Goal: Entertainment & Leisure: Consume media (video, audio)

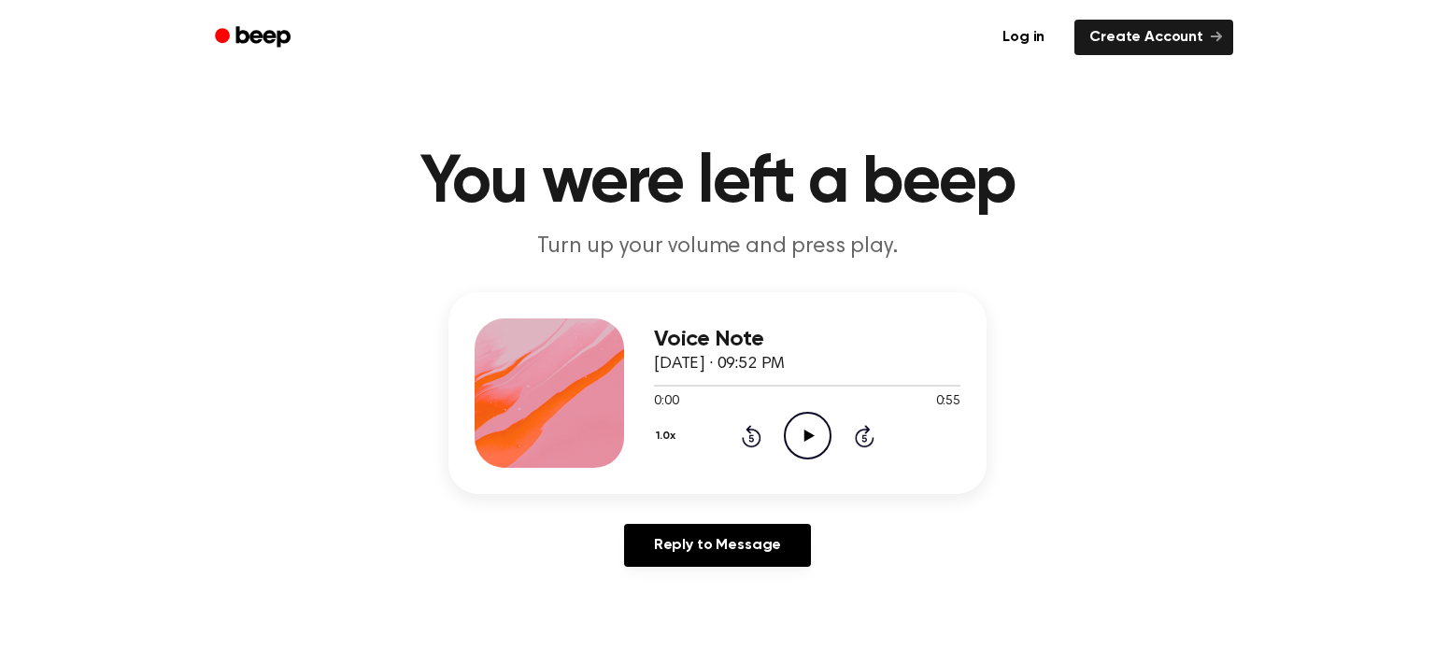
click at [808, 441] on icon "Play Audio" at bounding box center [808, 436] width 48 height 48
click at [845, 387] on div at bounding box center [807, 384] width 306 height 15
click at [863, 389] on div at bounding box center [807, 384] width 306 height 15
click at [933, 387] on div at bounding box center [807, 384] width 306 height 15
click at [955, 388] on div at bounding box center [807, 384] width 306 height 15
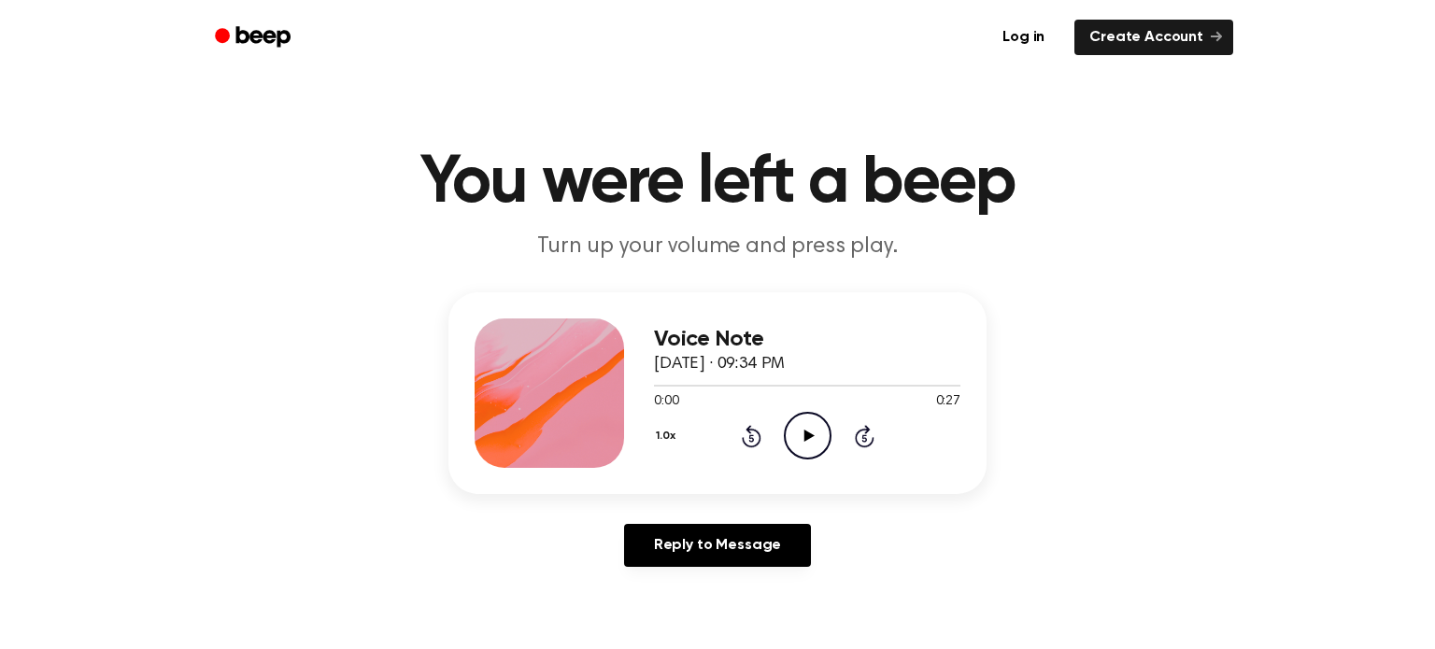
click at [792, 426] on icon "Play Audio" at bounding box center [808, 436] width 48 height 48
click at [793, 435] on icon "Pause Audio" at bounding box center [808, 436] width 48 height 48
click at [792, 459] on icon "Play Audio" at bounding box center [808, 436] width 48 height 48
click at [702, 16] on ul "Log in Create Account" at bounding box center [777, 37] width 911 height 43
click at [792, 409] on div "0:28 0:28" at bounding box center [807, 402] width 306 height 20
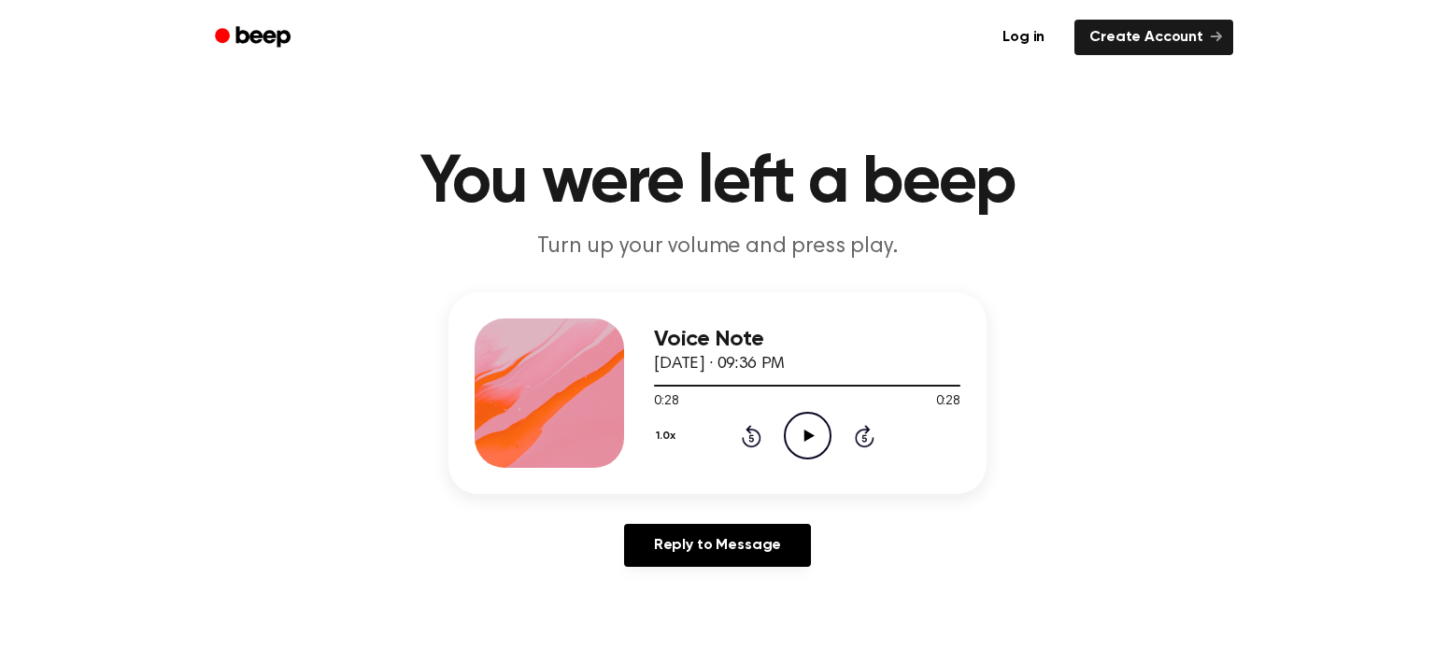
click at [785, 431] on circle at bounding box center [808, 436] width 46 height 46
click at [792, 438] on icon "Play Audio" at bounding box center [808, 436] width 48 height 48
click at [810, 431] on icon "Play Audio" at bounding box center [808, 436] width 48 height 48
click at [806, 425] on icon "Pause Audio" at bounding box center [808, 436] width 48 height 48
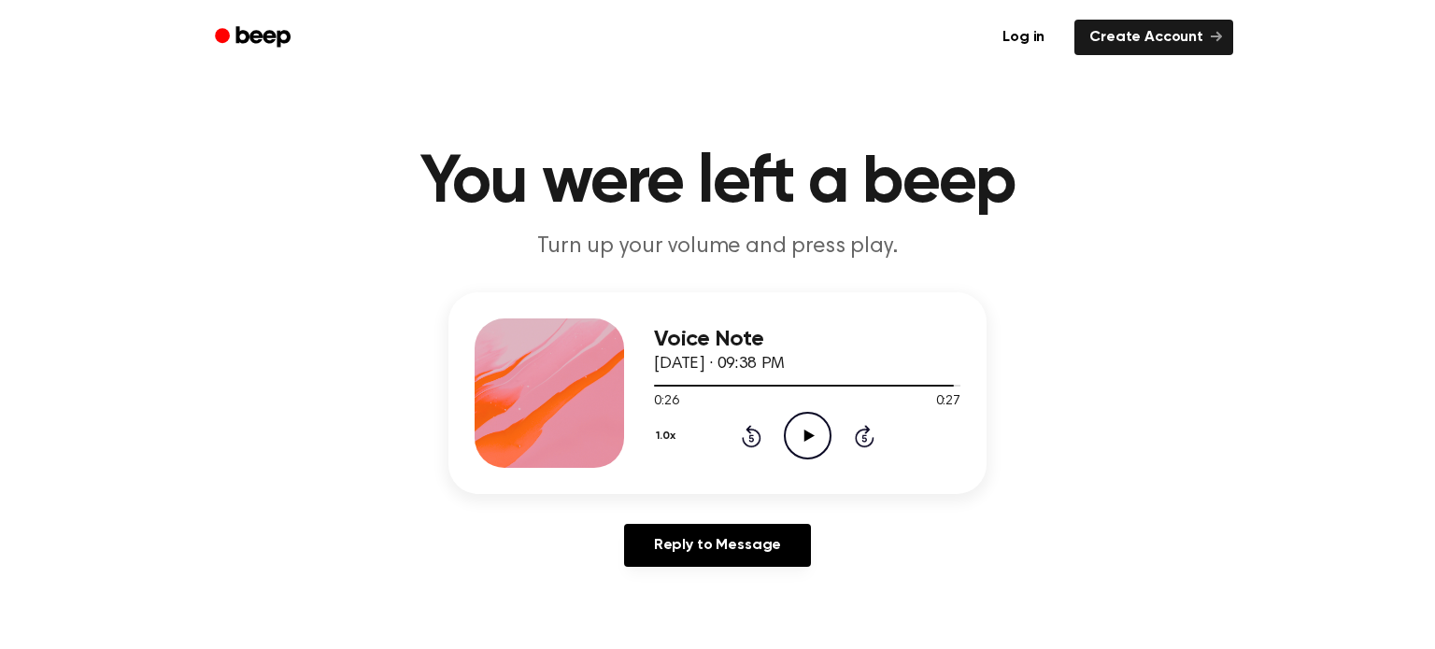
click at [825, 445] on icon "Play Audio" at bounding box center [808, 436] width 48 height 48
click at [825, 445] on icon "Pause Audio" at bounding box center [808, 436] width 48 height 48
click at [799, 438] on icon "Play Audio" at bounding box center [808, 436] width 48 height 48
click at [861, 428] on icon "Skip 5 seconds" at bounding box center [864, 436] width 21 height 24
click at [785, 455] on icon "Play Audio" at bounding box center [808, 436] width 48 height 48
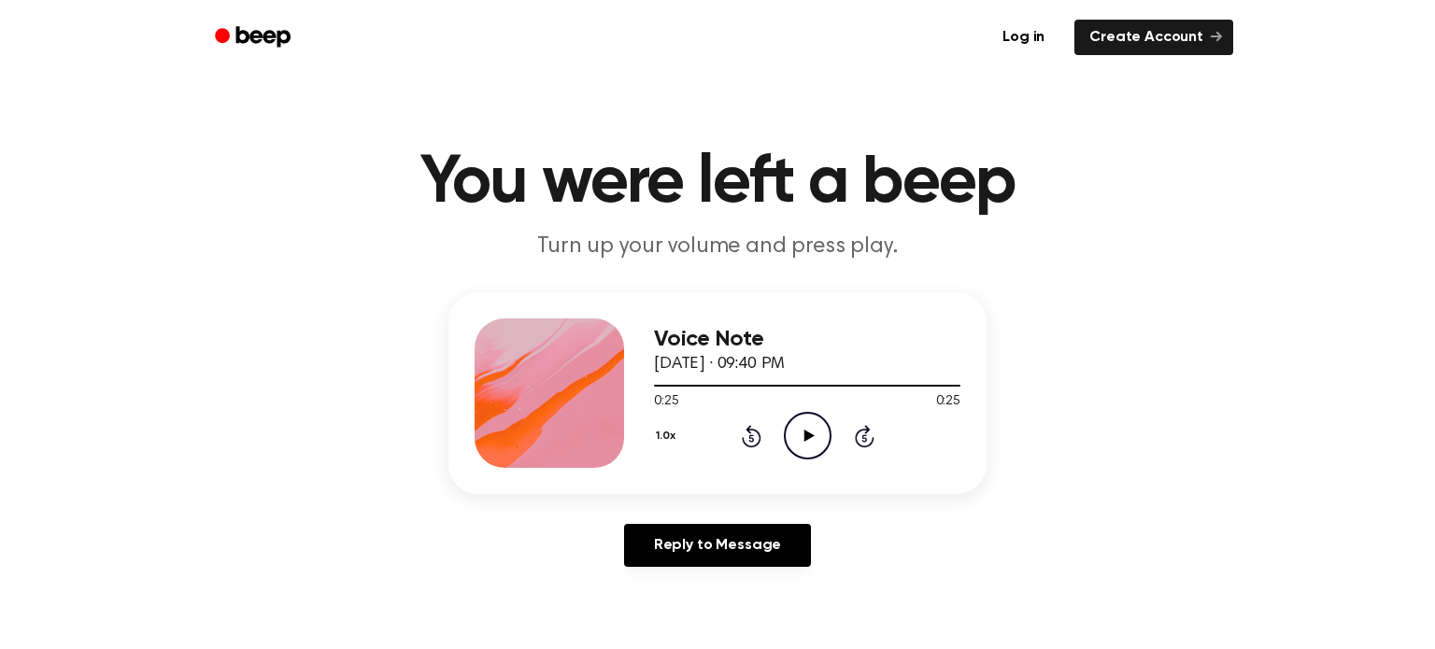
click at [813, 422] on icon "Play Audio" at bounding box center [808, 436] width 48 height 48
click at [808, 419] on icon "Play Audio" at bounding box center [808, 436] width 48 height 48
click at [804, 425] on icon "Play Audio" at bounding box center [808, 436] width 48 height 48
click at [786, 437] on icon "Play Audio" at bounding box center [808, 436] width 48 height 48
click at [790, 431] on icon "Play Audio" at bounding box center [808, 436] width 48 height 48
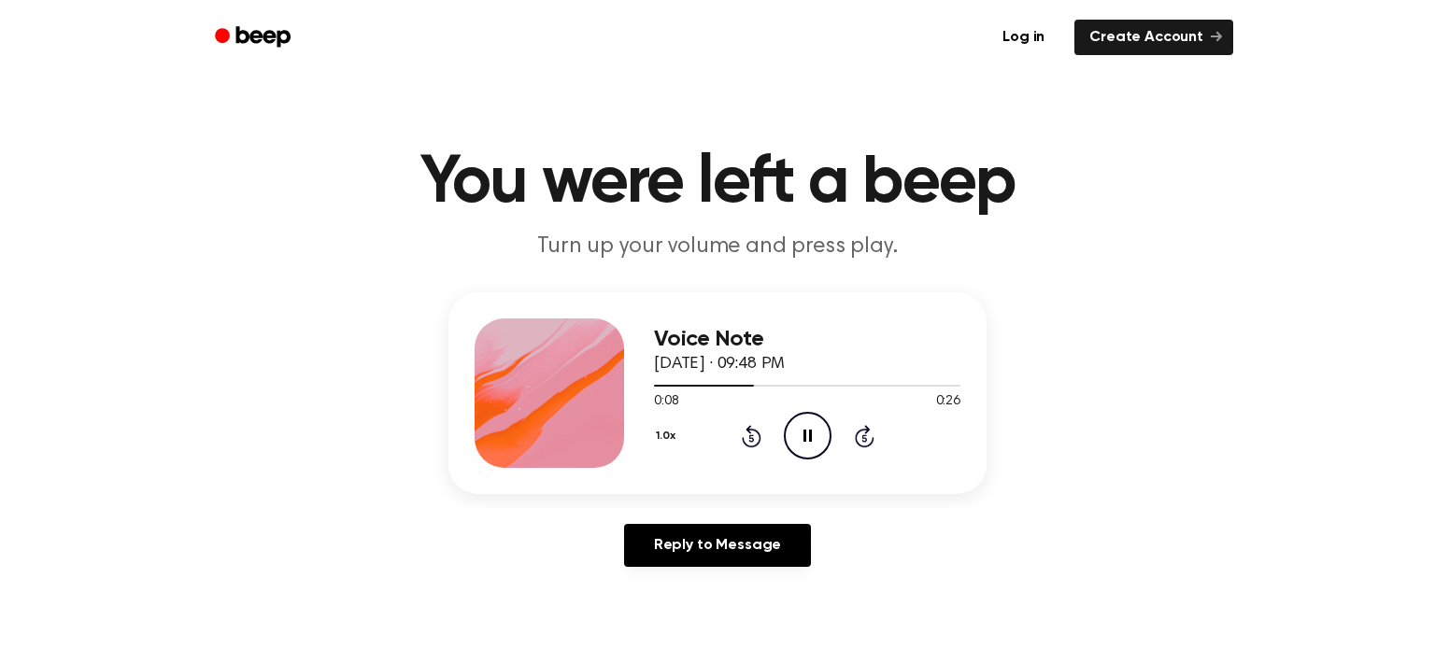
click at [790, 431] on icon "Pause Audio" at bounding box center [808, 436] width 48 height 48
click at [792, 435] on icon "Play Audio" at bounding box center [808, 436] width 48 height 48
click at [825, 449] on circle at bounding box center [808, 436] width 46 height 46
click at [811, 438] on icon "Play Audio" at bounding box center [808, 436] width 48 height 48
click at [811, 438] on icon "Pause Audio" at bounding box center [808, 436] width 48 height 48
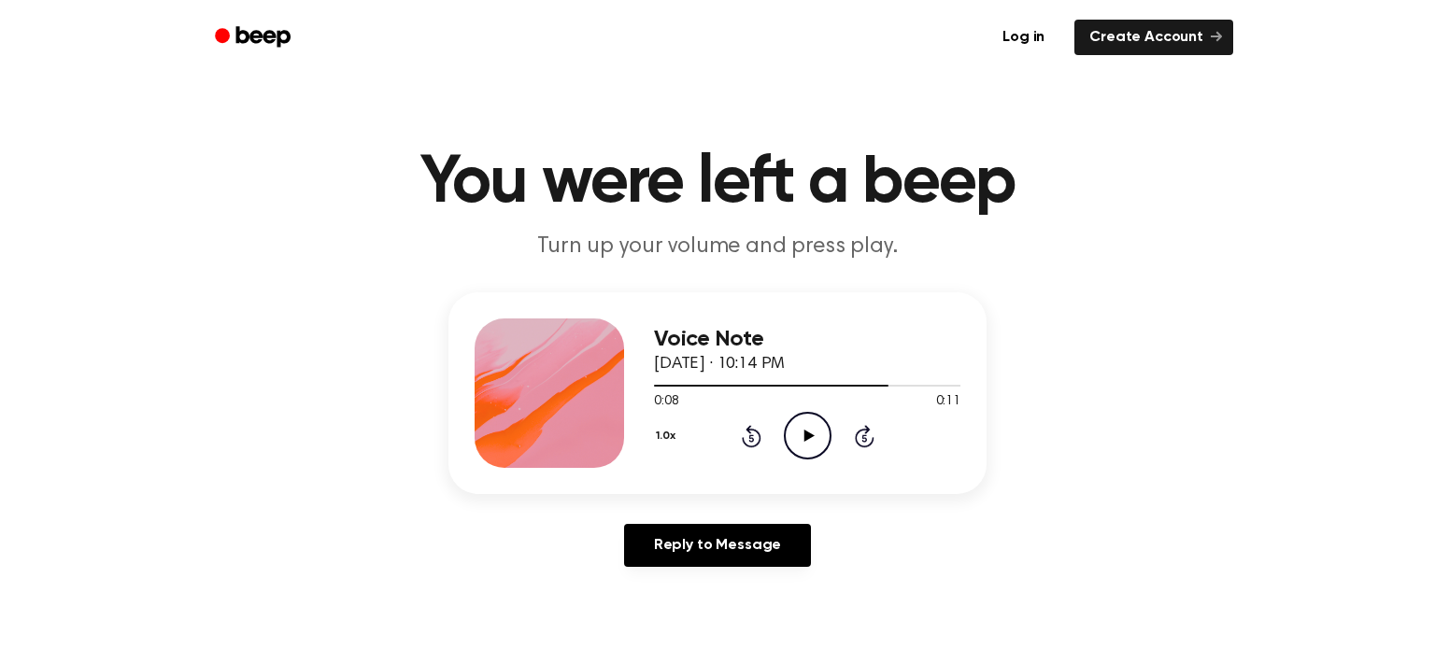
click at [811, 438] on icon "Play Audio" at bounding box center [808, 436] width 48 height 48
click at [857, 430] on icon at bounding box center [865, 436] width 20 height 22
click at [812, 424] on icon "Play Audio" at bounding box center [808, 436] width 48 height 48
click at [818, 428] on icon "Play Audio" at bounding box center [808, 436] width 48 height 48
